Goal: Transaction & Acquisition: Obtain resource

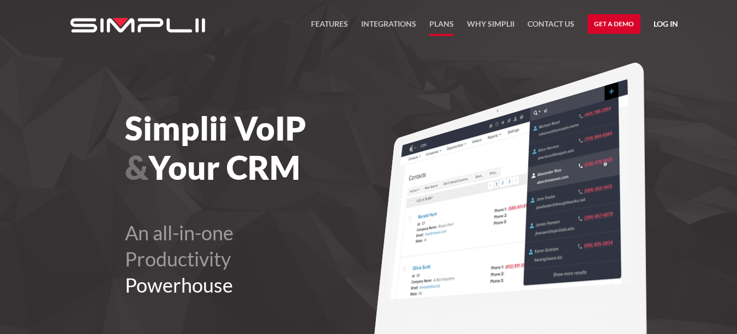
click at [443, 24] on link "Plans" at bounding box center [441, 26] width 25 height 19
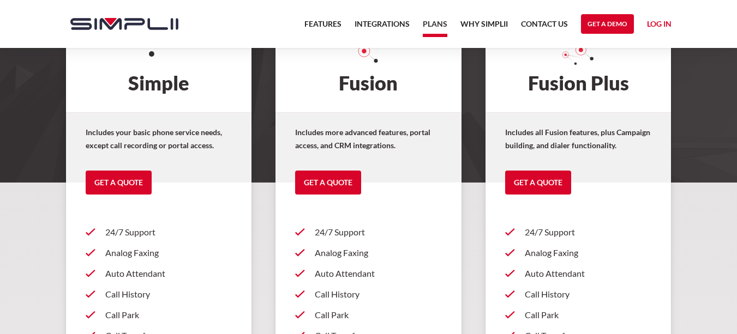
scroll to position [109, 0]
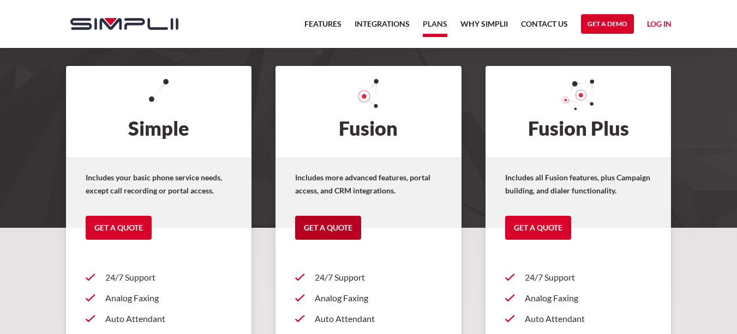
click at [340, 221] on link "Get a Quote" at bounding box center [328, 228] width 66 height 24
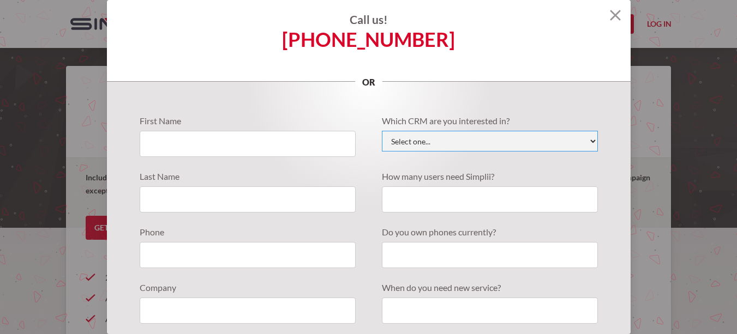
click at [484, 145] on select "Select one... Active Campaign Autotask ChildCareCRM [DOMAIN_NAME] ConnectWise C…" at bounding box center [490, 141] width 216 height 21
select select "Less Annoying CRM"
click at [382, 131] on select "Select one... Active Campaign Autotask ChildCareCRM [DOMAIN_NAME] ConnectWise C…" at bounding box center [490, 141] width 216 height 21
click at [427, 205] on input "Quote Requests" at bounding box center [490, 200] width 216 height 26
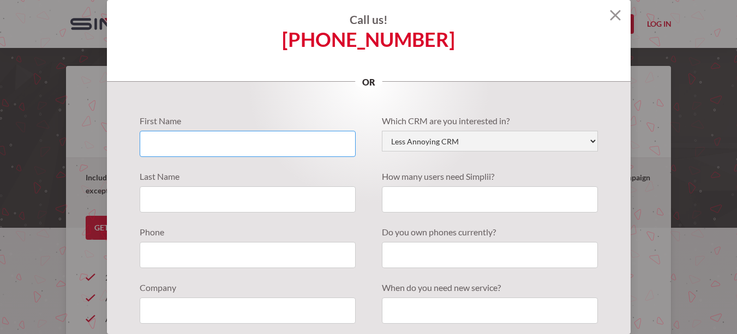
click at [275, 145] on input "Quote Requests" at bounding box center [248, 144] width 216 height 26
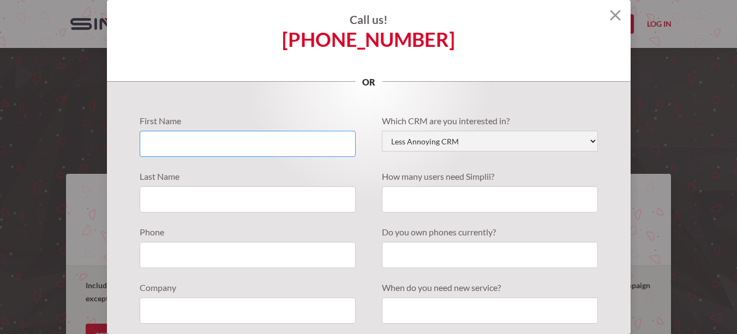
scroll to position [0, 0]
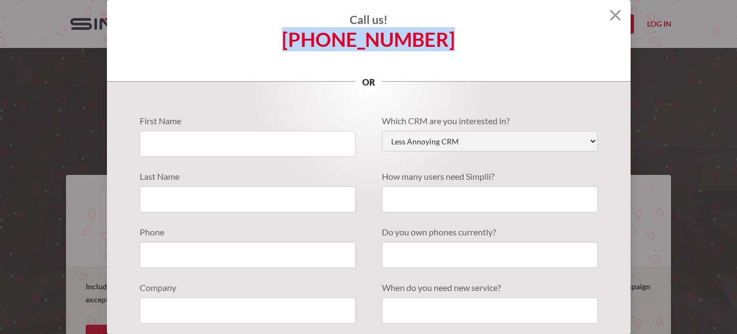
drag, startPoint x: 453, startPoint y: 41, endPoint x: 295, endPoint y: 38, distance: 158.2
click at [295, 38] on div "Call us! [PHONE_NUMBER] or" at bounding box center [369, 41] width 524 height 82
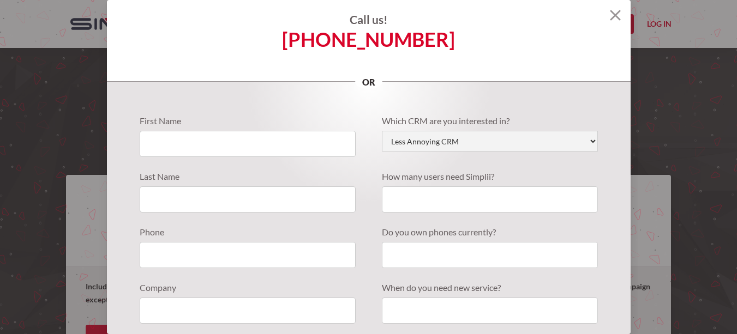
drag, startPoint x: 295, startPoint y: 38, endPoint x: 471, endPoint y: 61, distance: 177.6
click at [471, 61] on div "Call us! (888) 787-7670 or" at bounding box center [369, 41] width 524 height 82
